Goal: Task Accomplishment & Management: Manage account settings

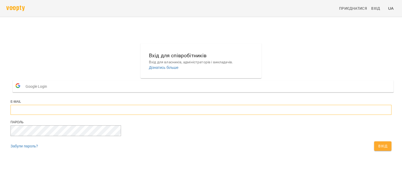
click at [207, 115] on input "email" at bounding box center [201, 110] width 381 height 10
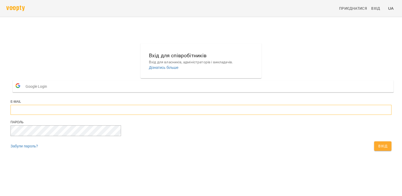
click at [207, 115] on input "email" at bounding box center [201, 110] width 381 height 10
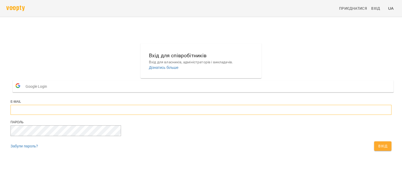
click at [168, 115] on input "email" at bounding box center [201, 110] width 381 height 10
type input "**********"
click at [207, 137] on div at bounding box center [201, 131] width 381 height 12
click at [378, 149] on span "Вхід" at bounding box center [382, 146] width 9 height 6
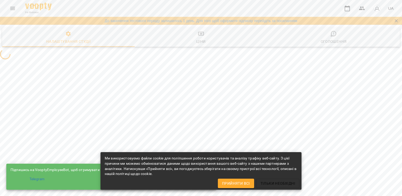
select select "**"
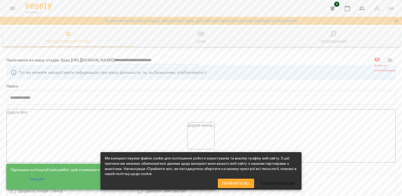
click at [329, 128] on div "Додати аватар" at bounding box center [201, 136] width 388 height 53
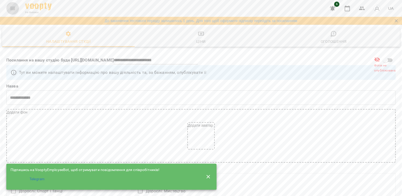
click at [15, 8] on icon "Menu" at bounding box center [12, 8] width 6 height 6
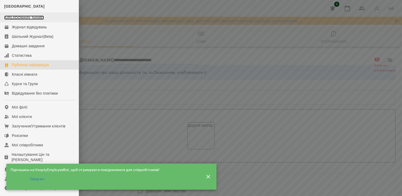
click at [20, 20] on link "[URL][DOMAIN_NAME]" at bounding box center [24, 18] width 40 height 4
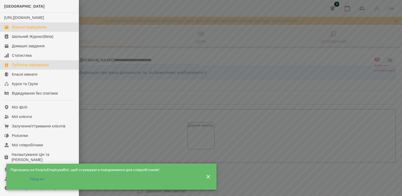
click at [16, 30] on div "Журнал відвідувань" at bounding box center [29, 26] width 35 height 5
